Goal: Task Accomplishment & Management: Manage account settings

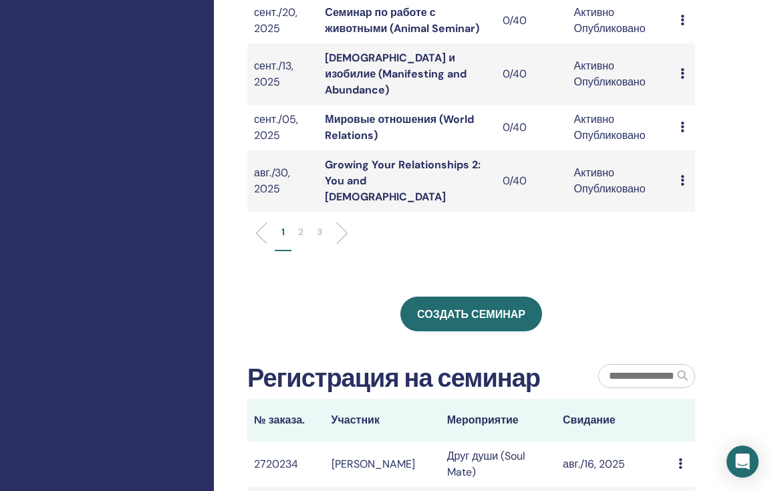
scroll to position [581, 0]
click at [300, 226] on p "2" at bounding box center [300, 233] width 5 height 14
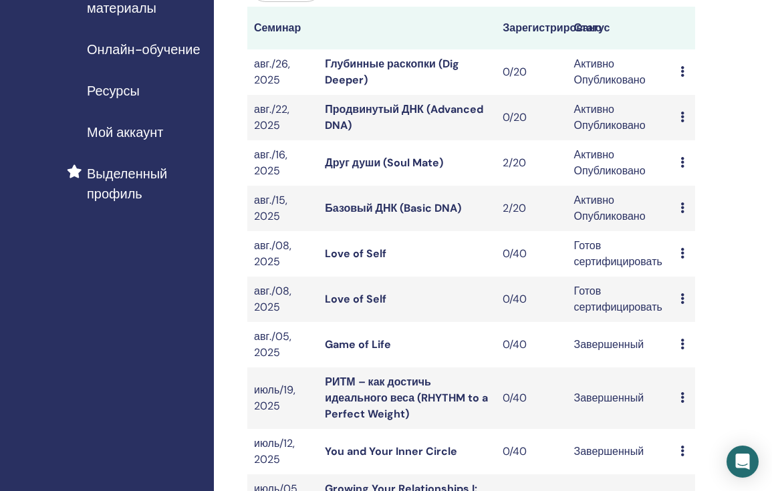
scroll to position [250, 0]
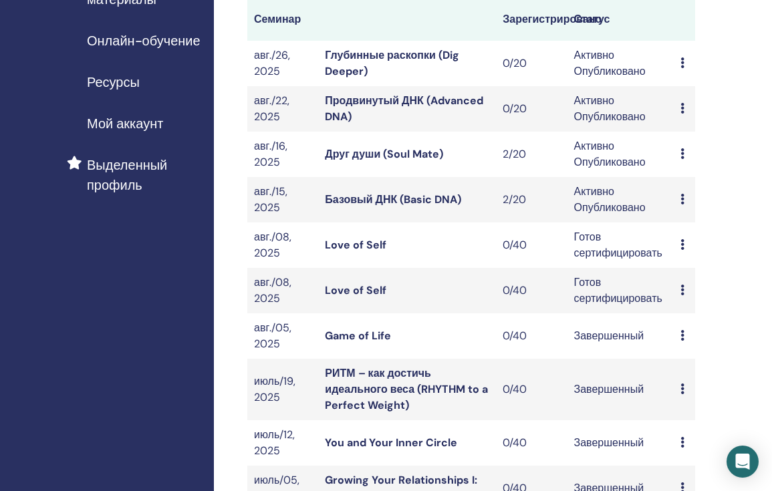
click at [389, 156] on link "Друг души (Soul Mate)" at bounding box center [384, 154] width 118 height 14
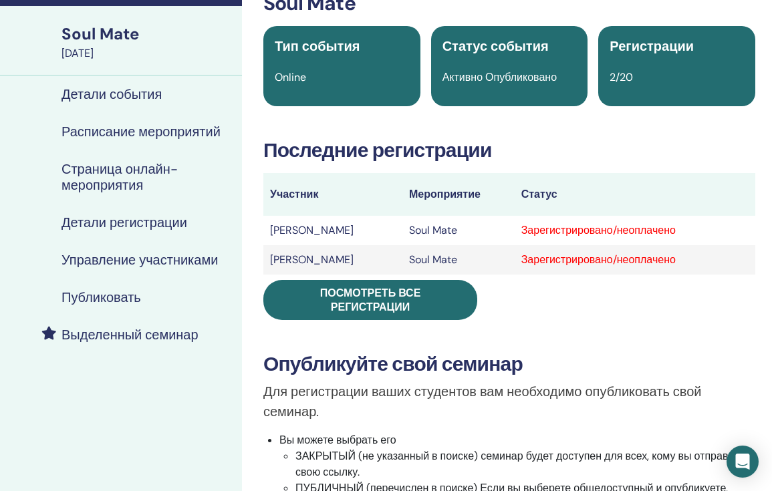
scroll to position [84, 30]
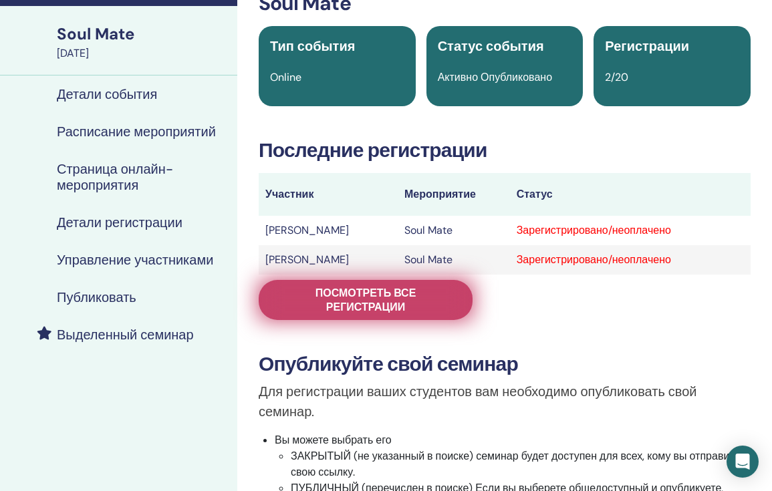
click at [422, 295] on span "Посмотреть все регистрации" at bounding box center [365, 300] width 180 height 28
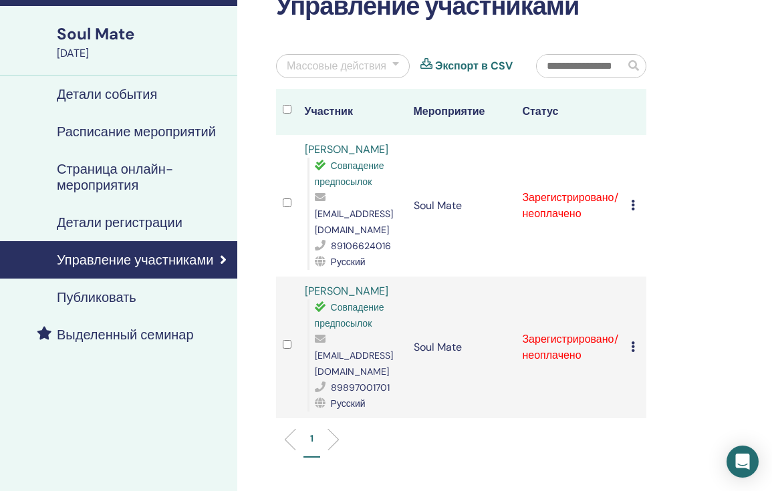
click at [631, 204] on icon at bounding box center [633, 205] width 4 height 11
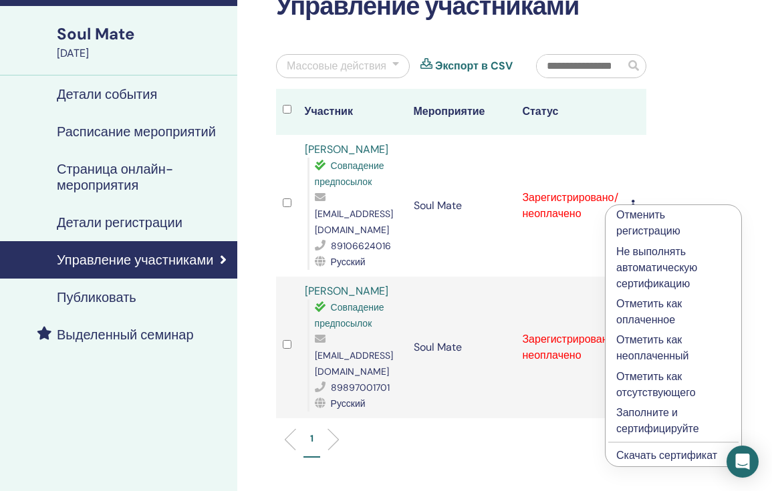
click at [642, 303] on p "Отметить как оплаченное" at bounding box center [673, 312] width 114 height 32
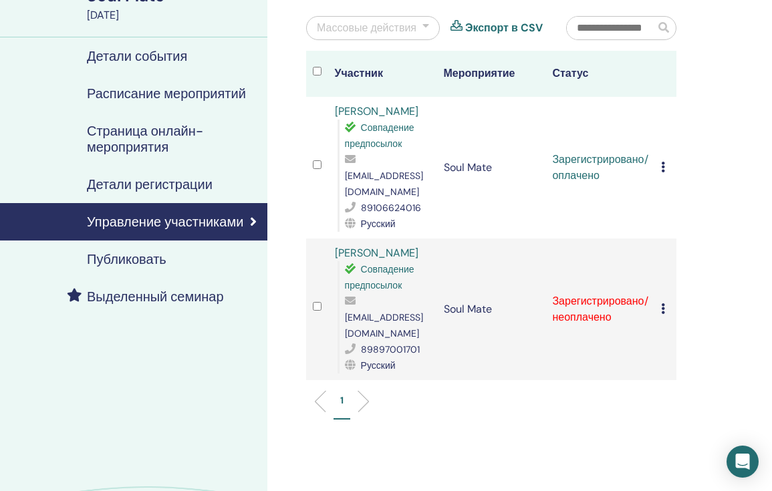
scroll to position [123, 0]
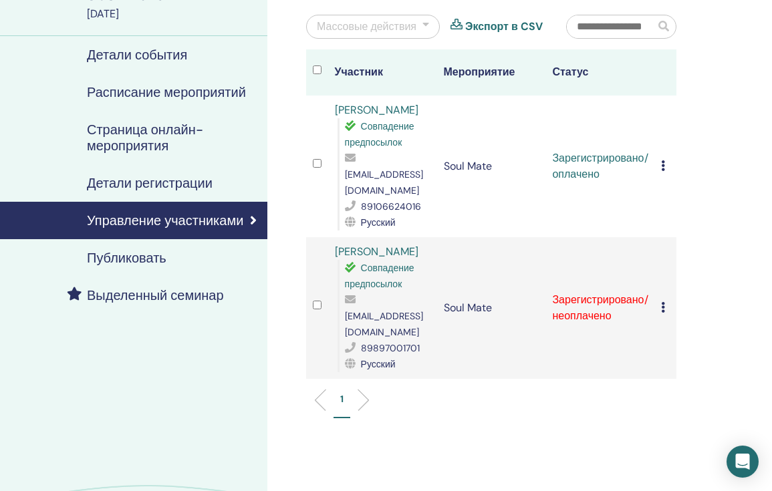
click at [662, 302] on icon at bounding box center [663, 307] width 4 height 11
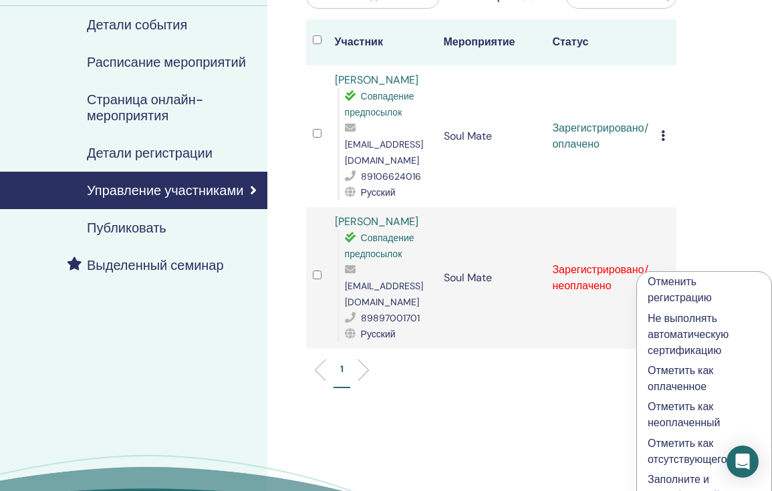
scroll to position [155, 0]
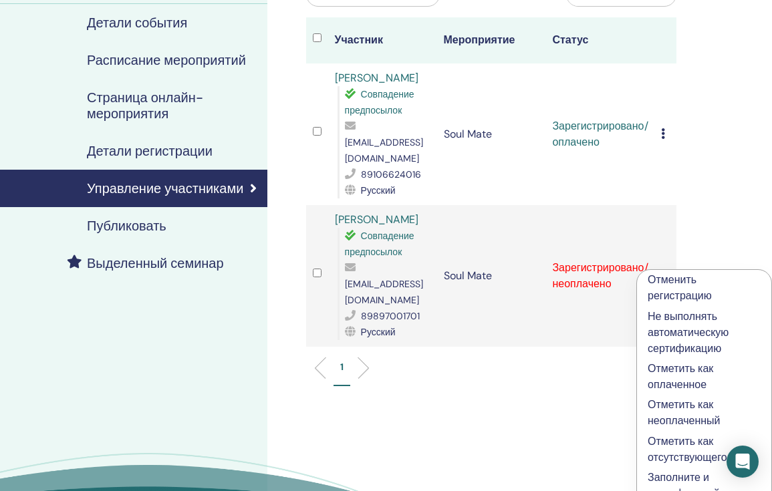
click at [675, 373] on p "Отметить как оплаченное" at bounding box center [703, 377] width 113 height 32
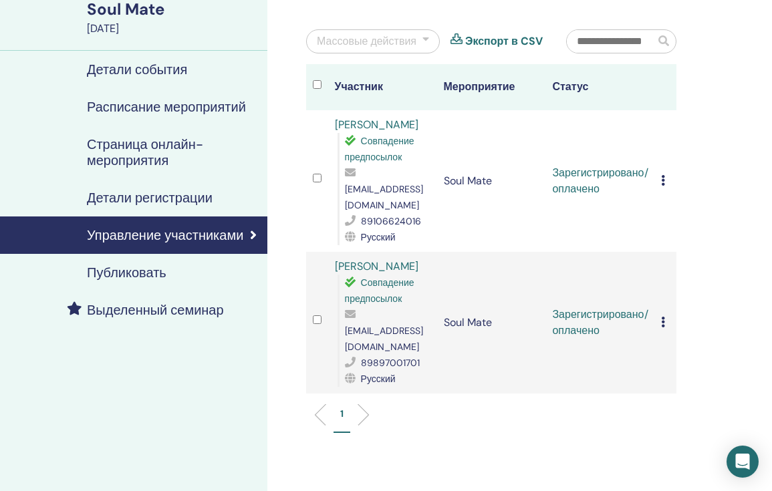
scroll to position [110, 0]
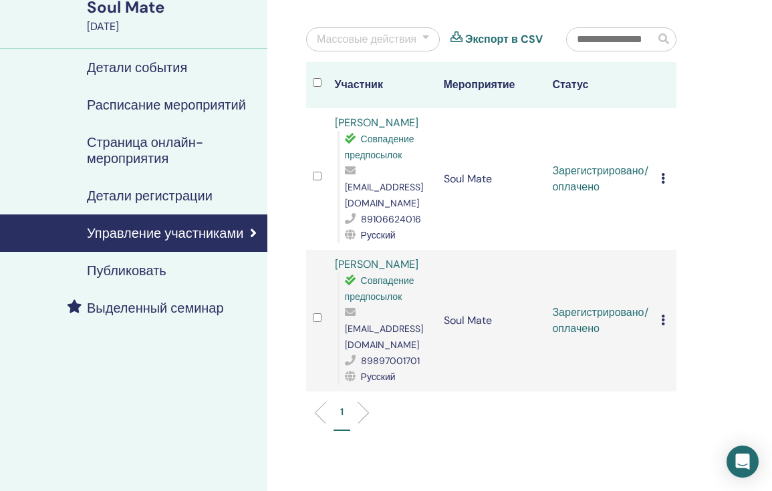
click at [387, 265] on link "[PERSON_NAME]" at bounding box center [377, 264] width 84 height 14
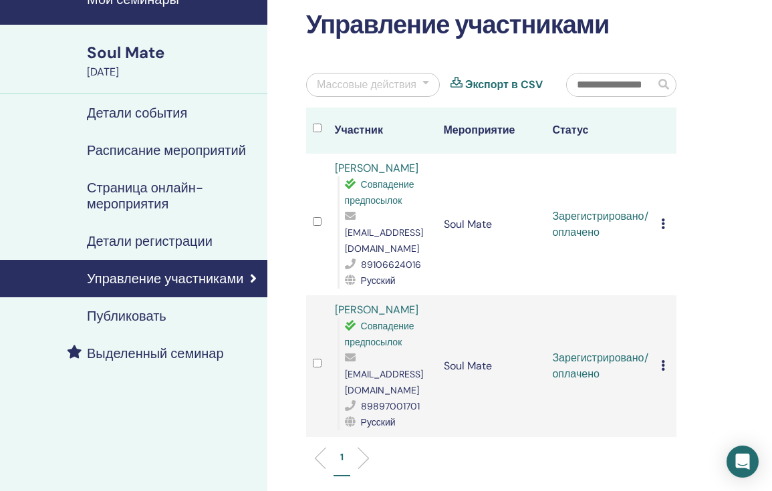
scroll to position [55, 0]
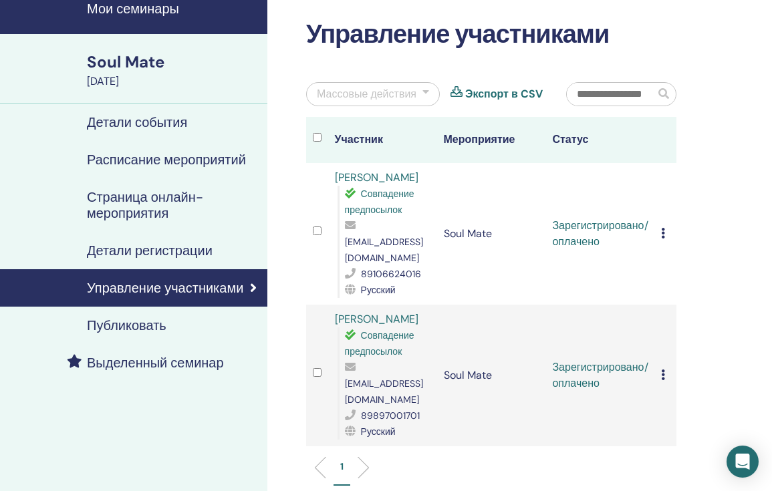
click at [378, 184] on link "[PERSON_NAME]" at bounding box center [377, 177] width 84 height 14
